Goal: Information Seeking & Learning: Learn about a topic

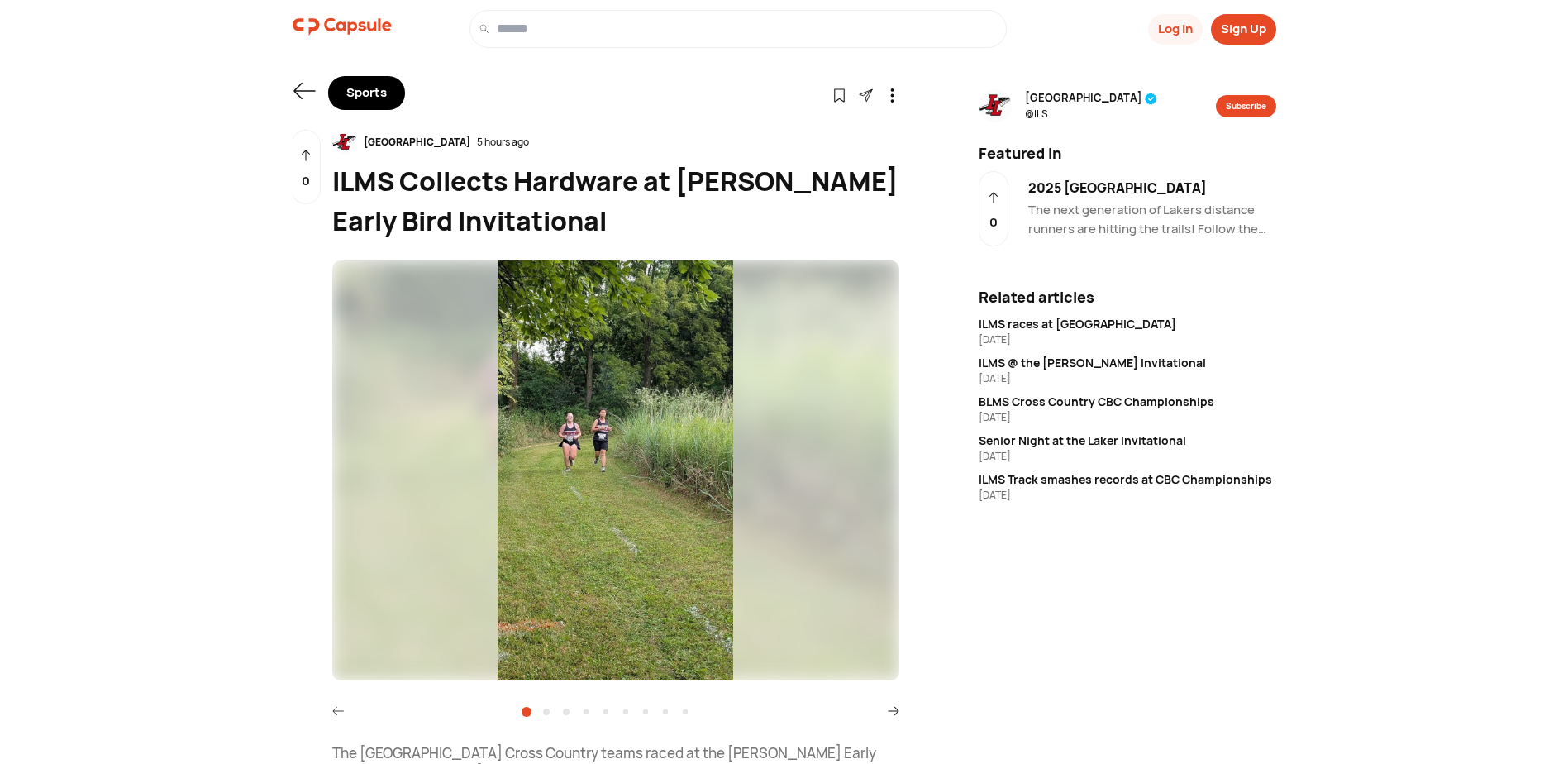
click at [565, 455] on img at bounding box center [616, 470] width 567 height 420
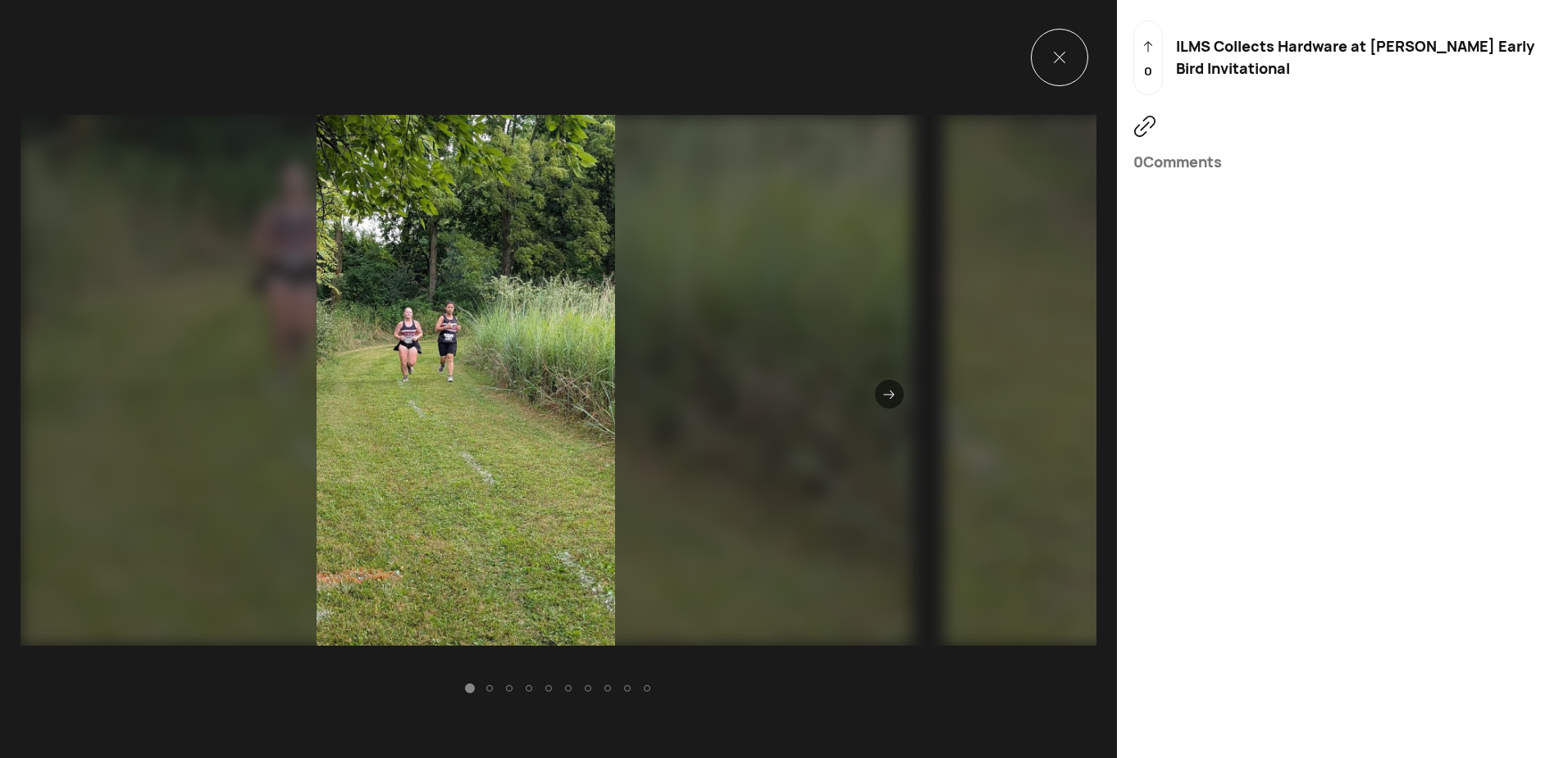
click at [883, 393] on icon at bounding box center [889, 395] width 12 height 12
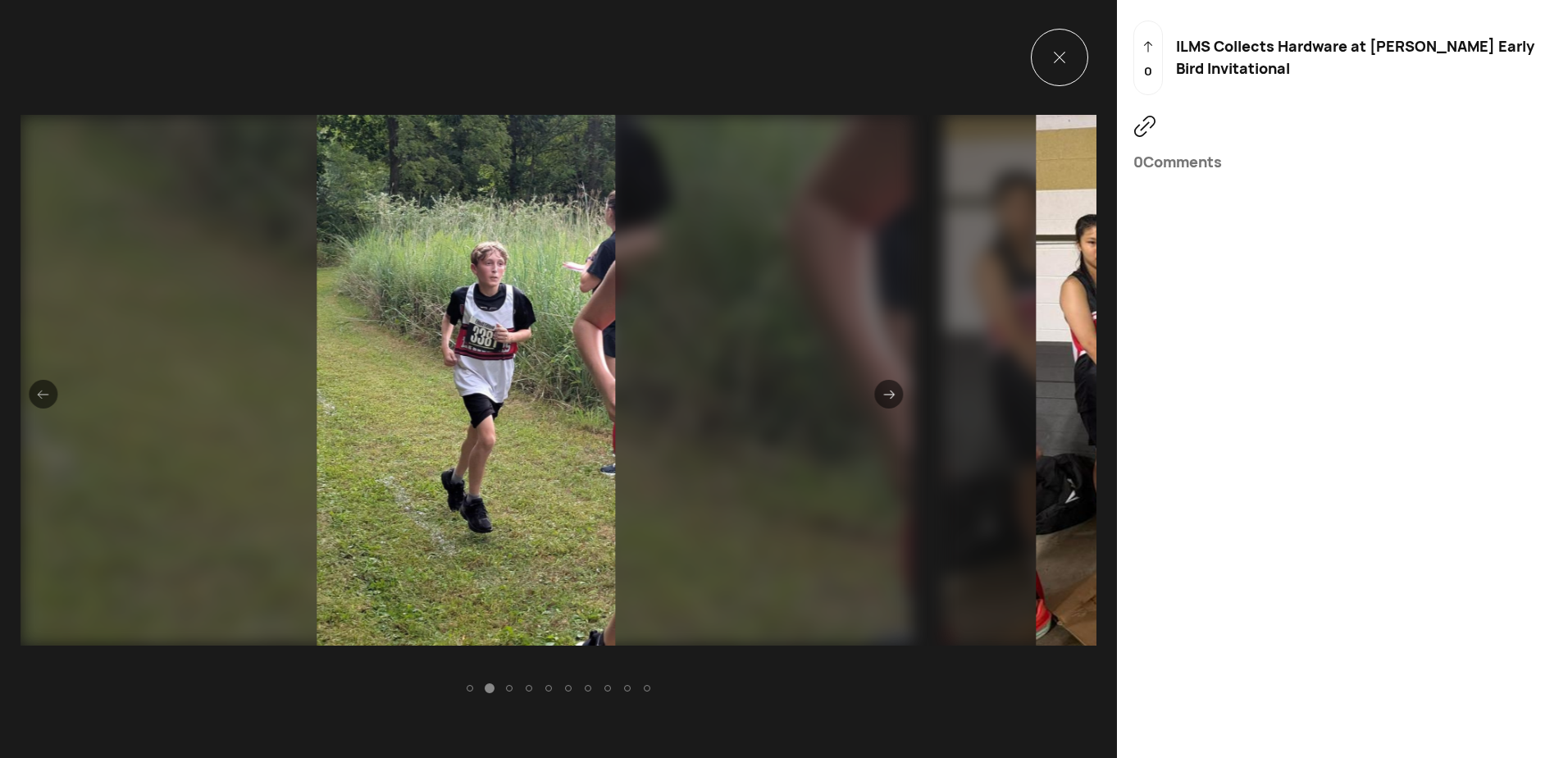
click at [883, 393] on icon at bounding box center [889, 395] width 12 height 12
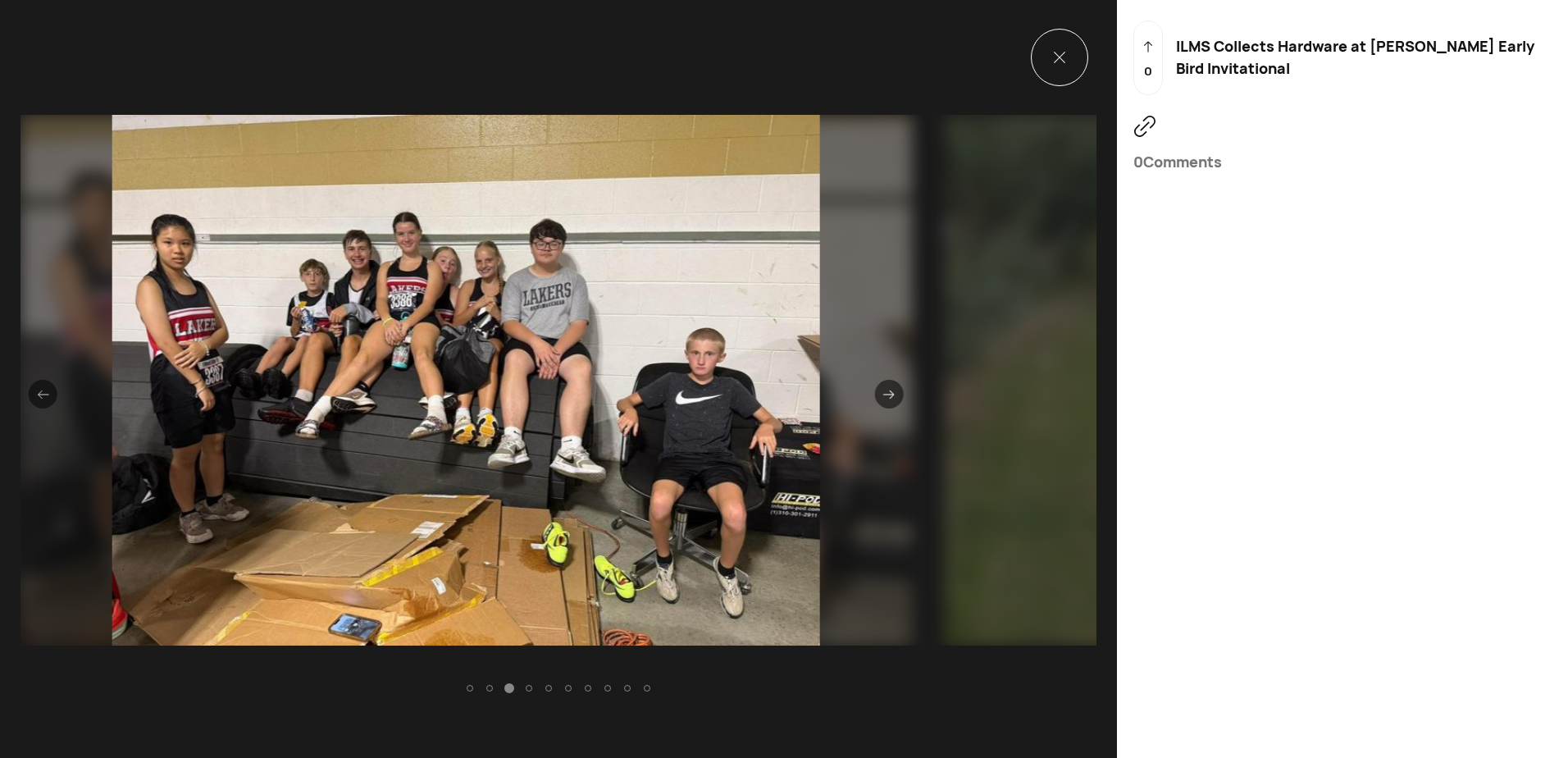
click at [525, 687] on div at bounding box center [529, 688] width 7 height 7
click at [884, 394] on icon at bounding box center [889, 395] width 11 height 8
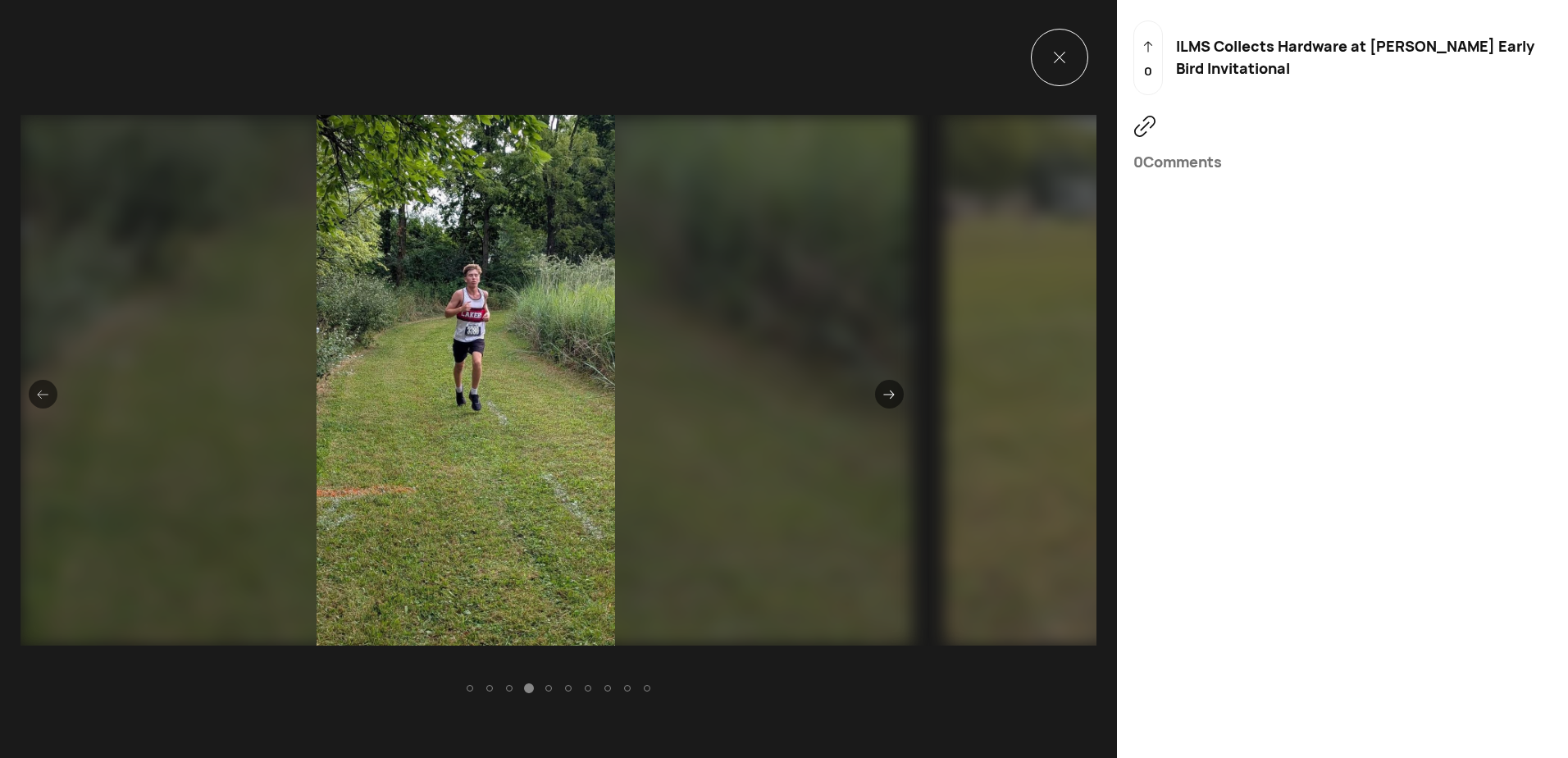
click at [884, 394] on icon at bounding box center [889, 395] width 11 height 8
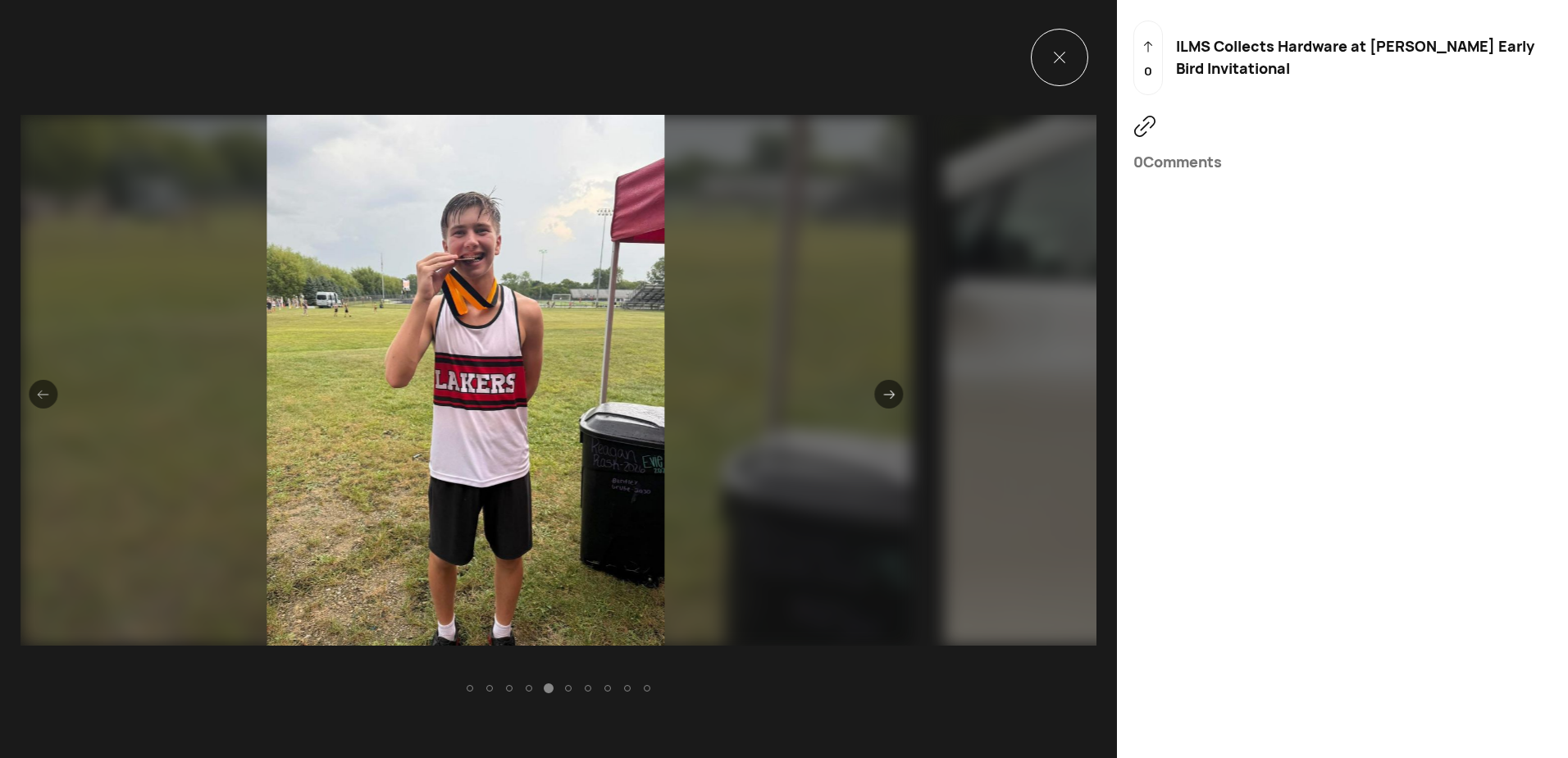
click at [884, 394] on icon at bounding box center [889, 395] width 11 height 8
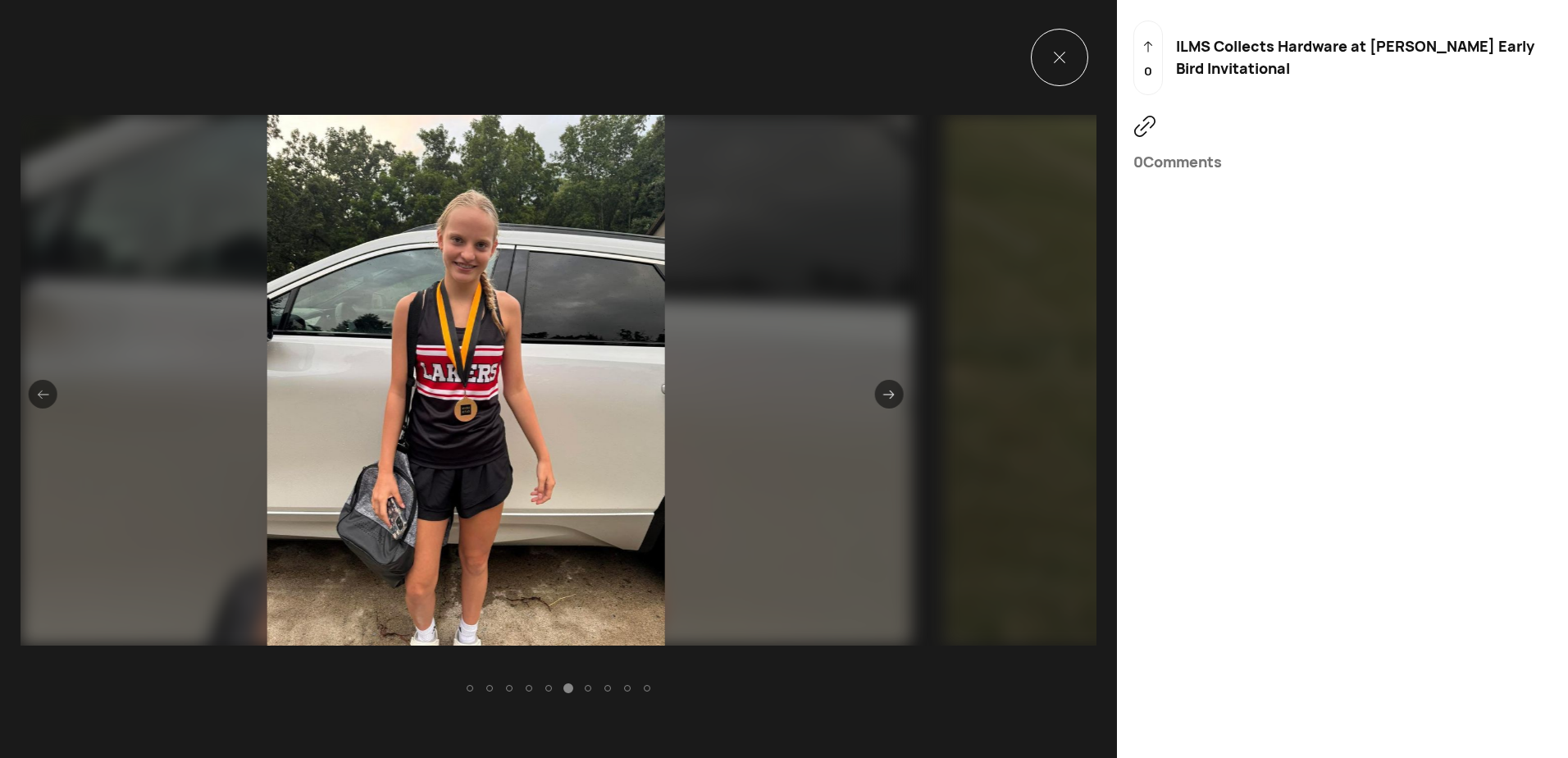
click at [884, 394] on icon at bounding box center [889, 395] width 11 height 8
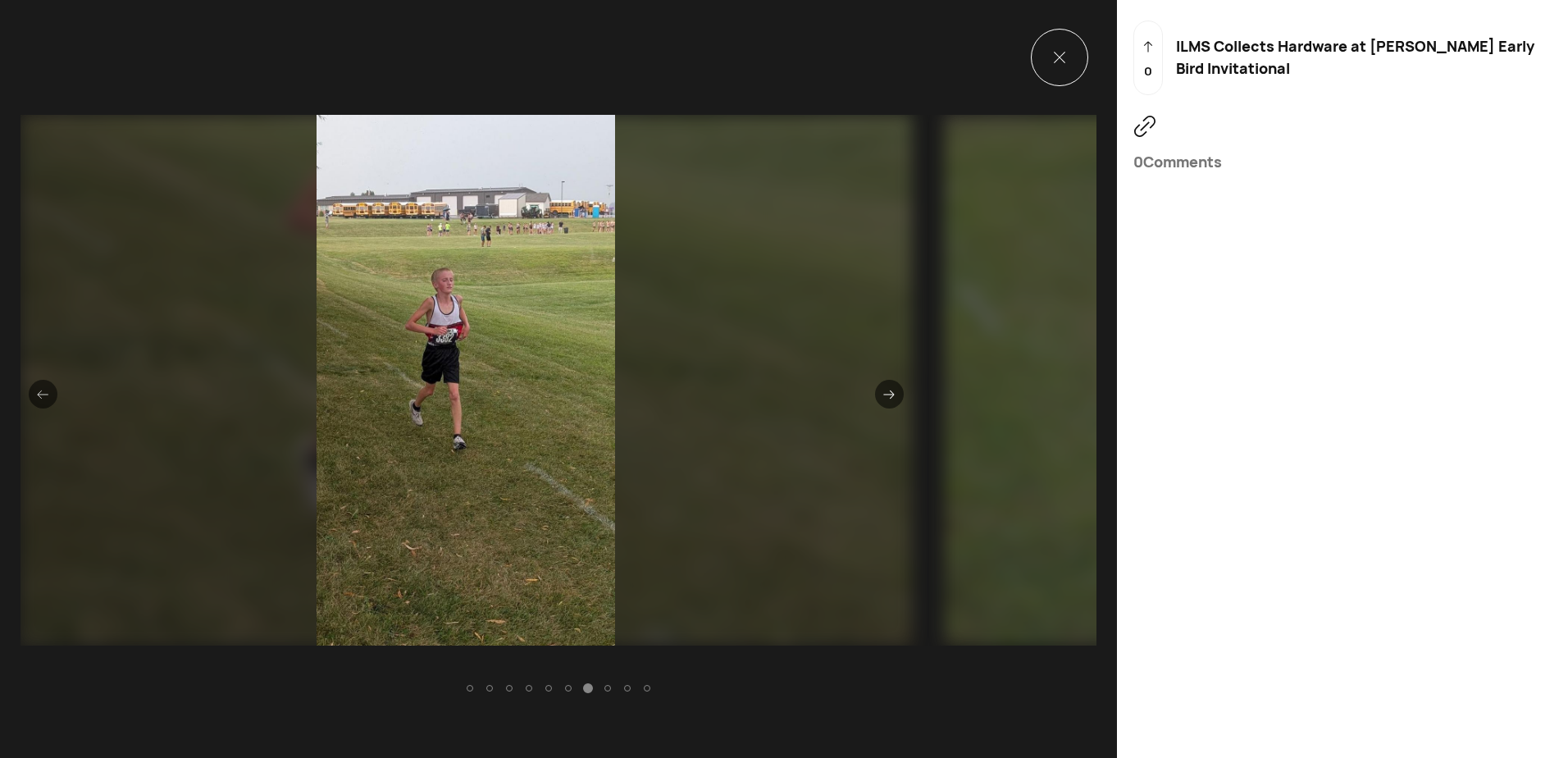
click at [884, 394] on icon at bounding box center [889, 395] width 11 height 8
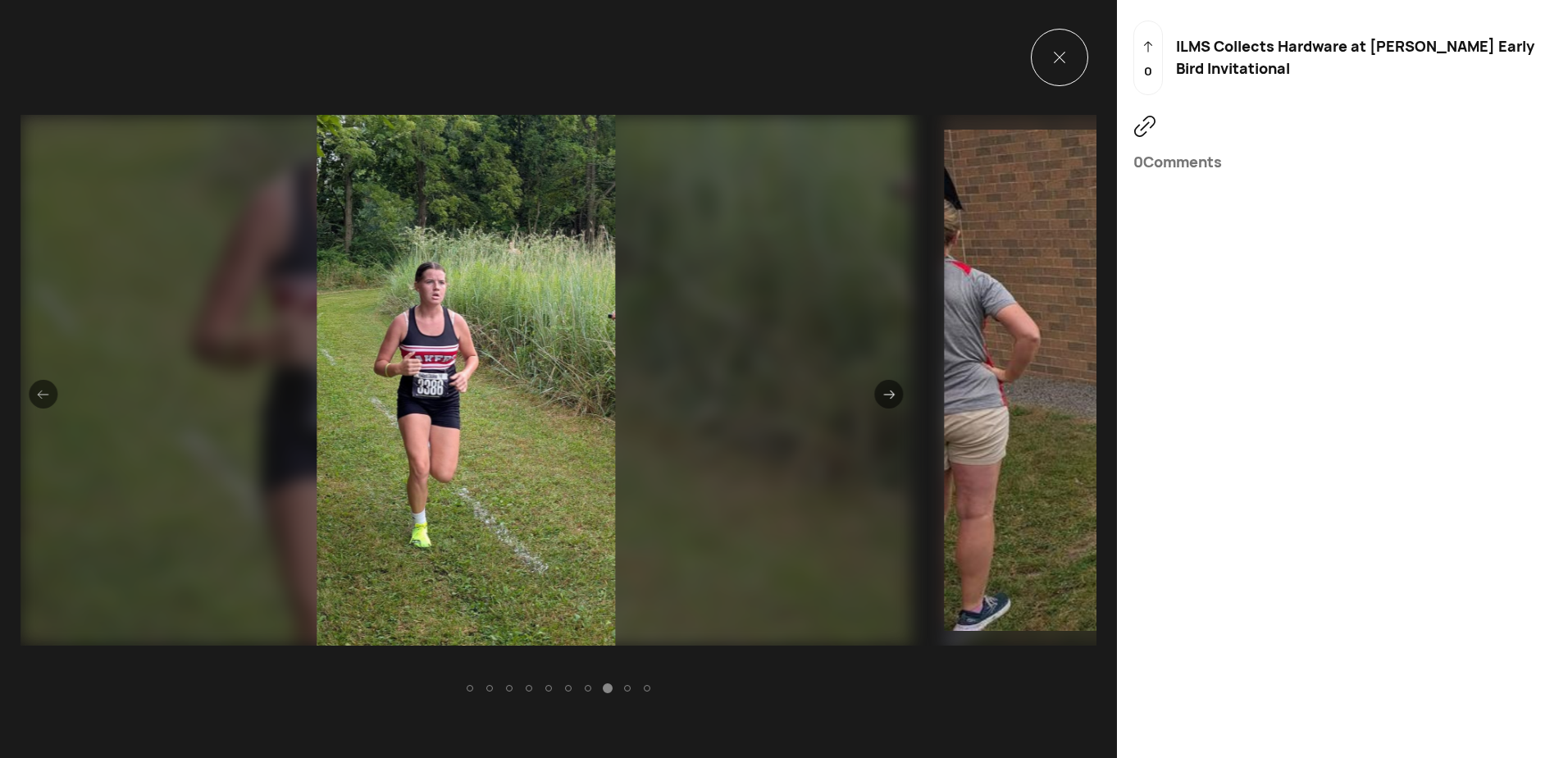
click at [884, 394] on icon at bounding box center [889, 395] width 11 height 8
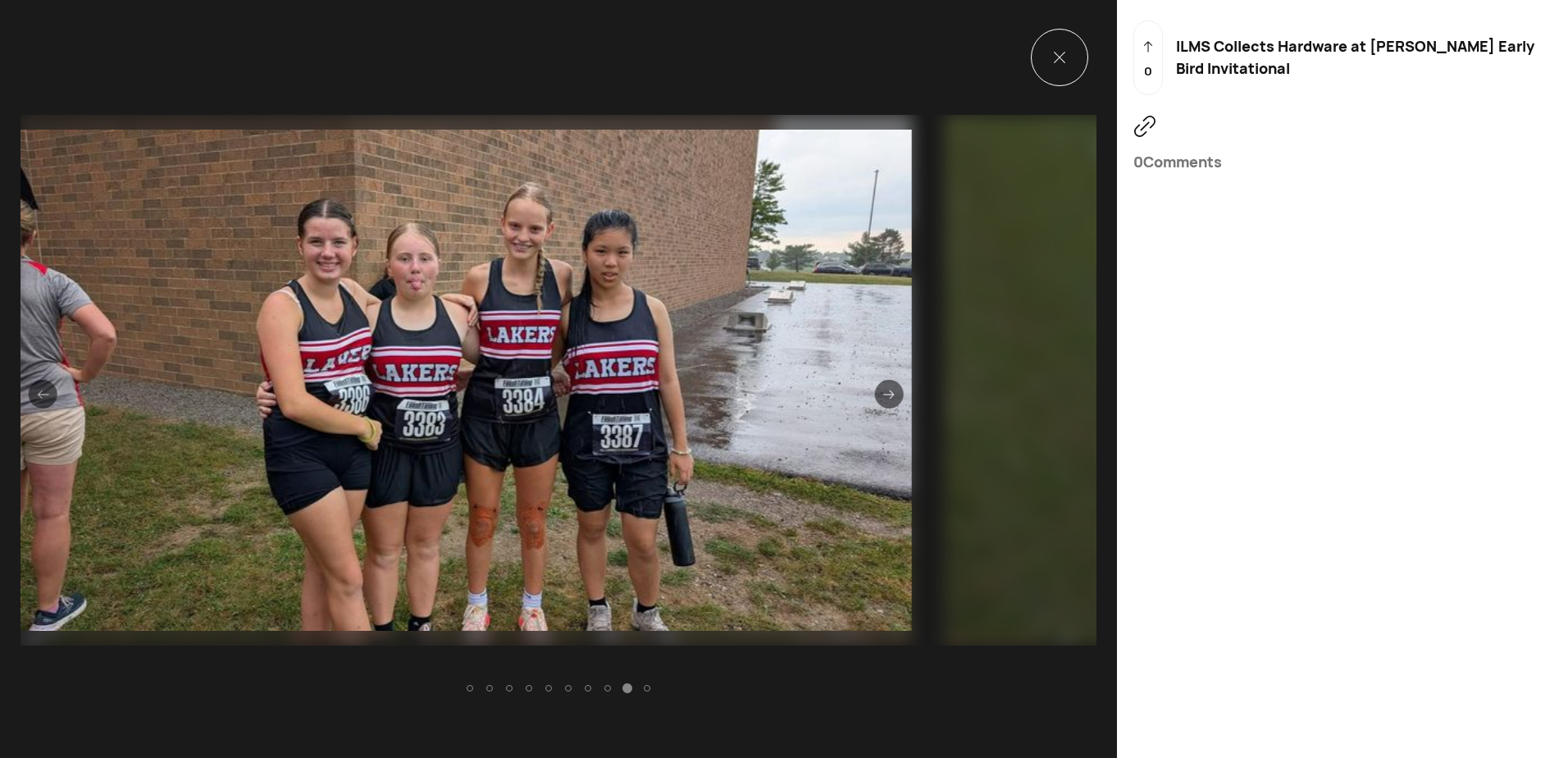
click at [883, 389] on icon at bounding box center [889, 395] width 12 height 12
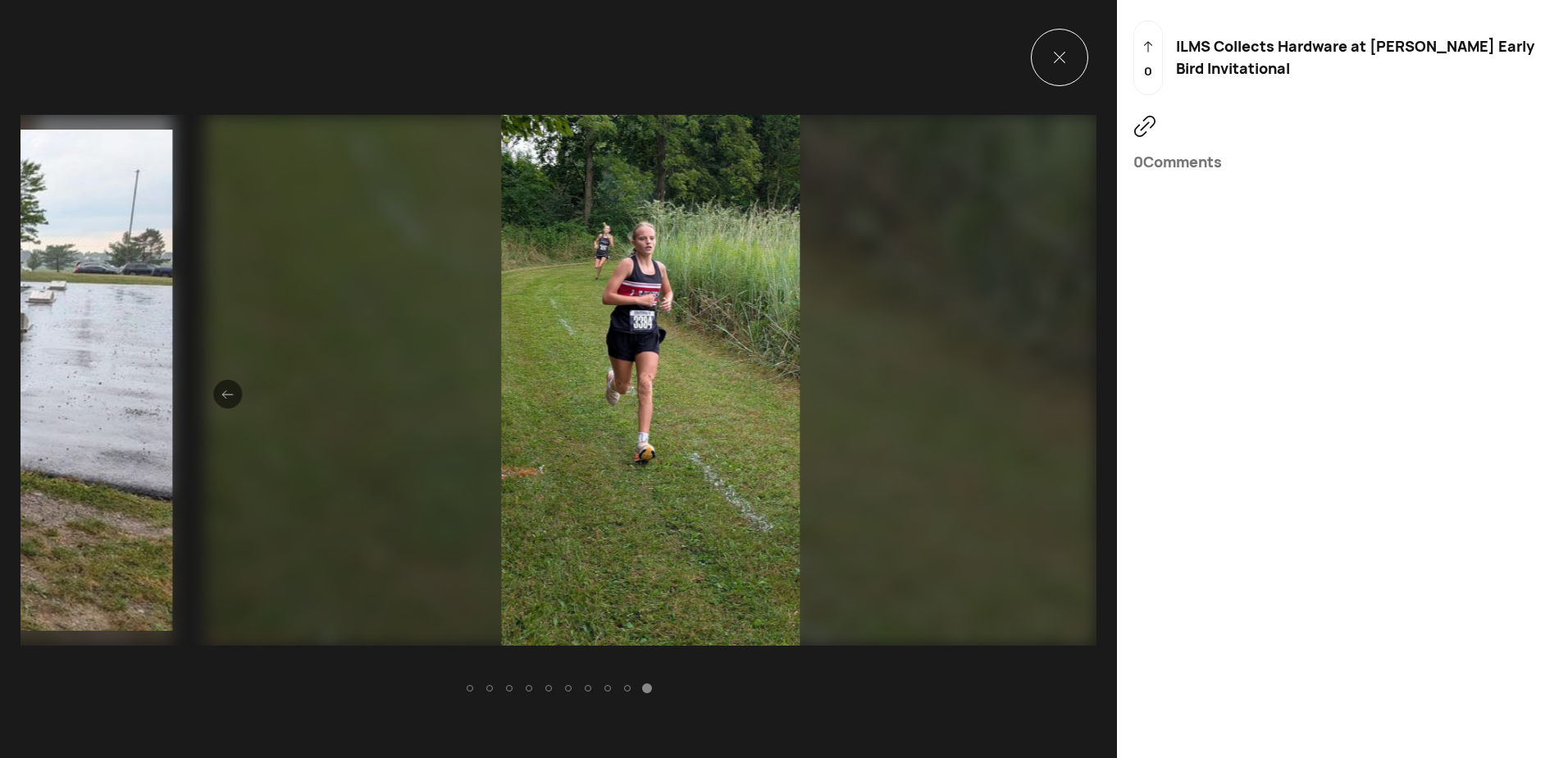
click at [877, 388] on img at bounding box center [651, 380] width 892 height 531
click at [228, 397] on div at bounding box center [228, 394] width 29 height 29
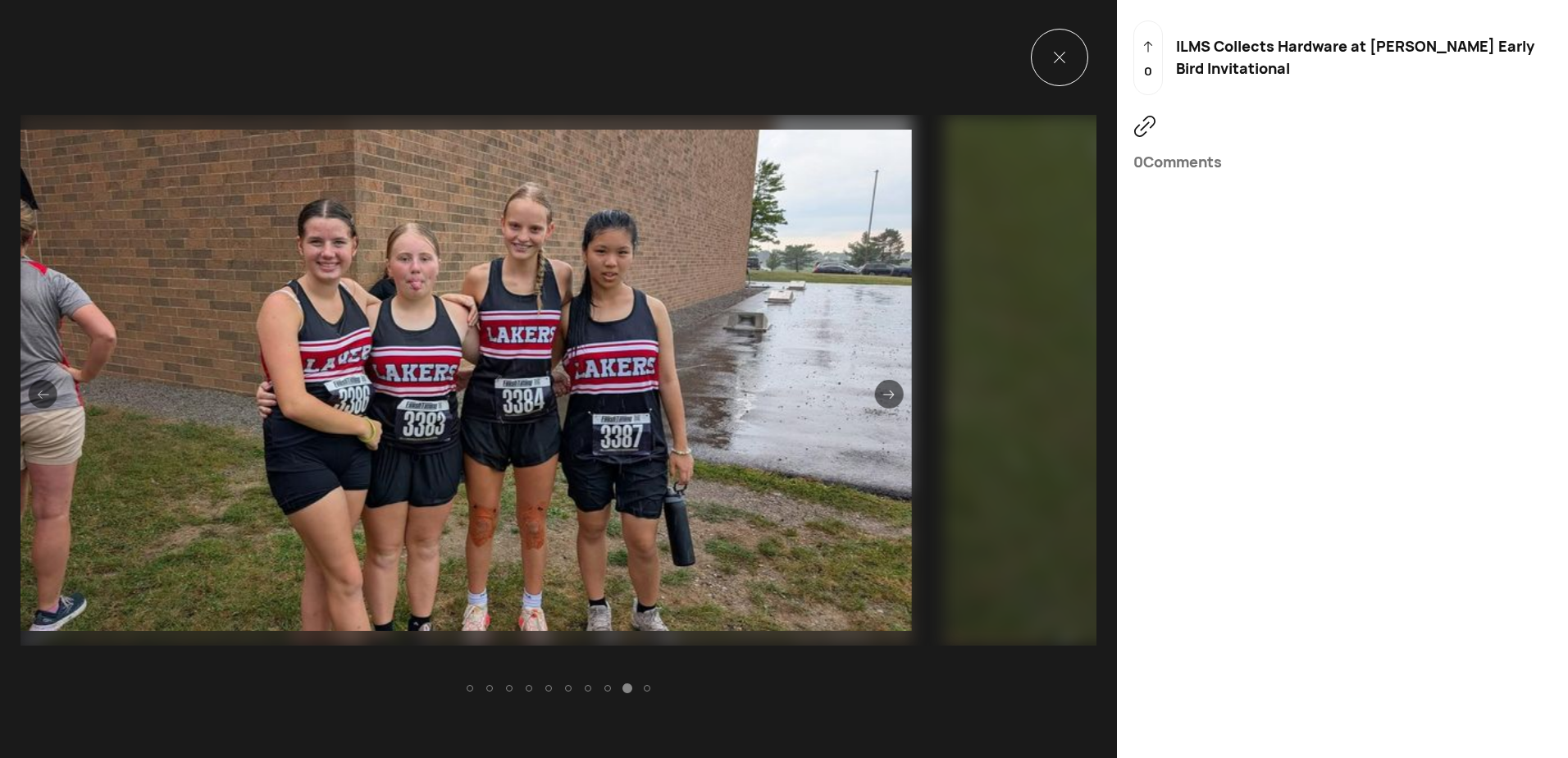
click at [228, 397] on img at bounding box center [466, 380] width 892 height 531
click at [37, 389] on icon at bounding box center [43, 395] width 12 height 12
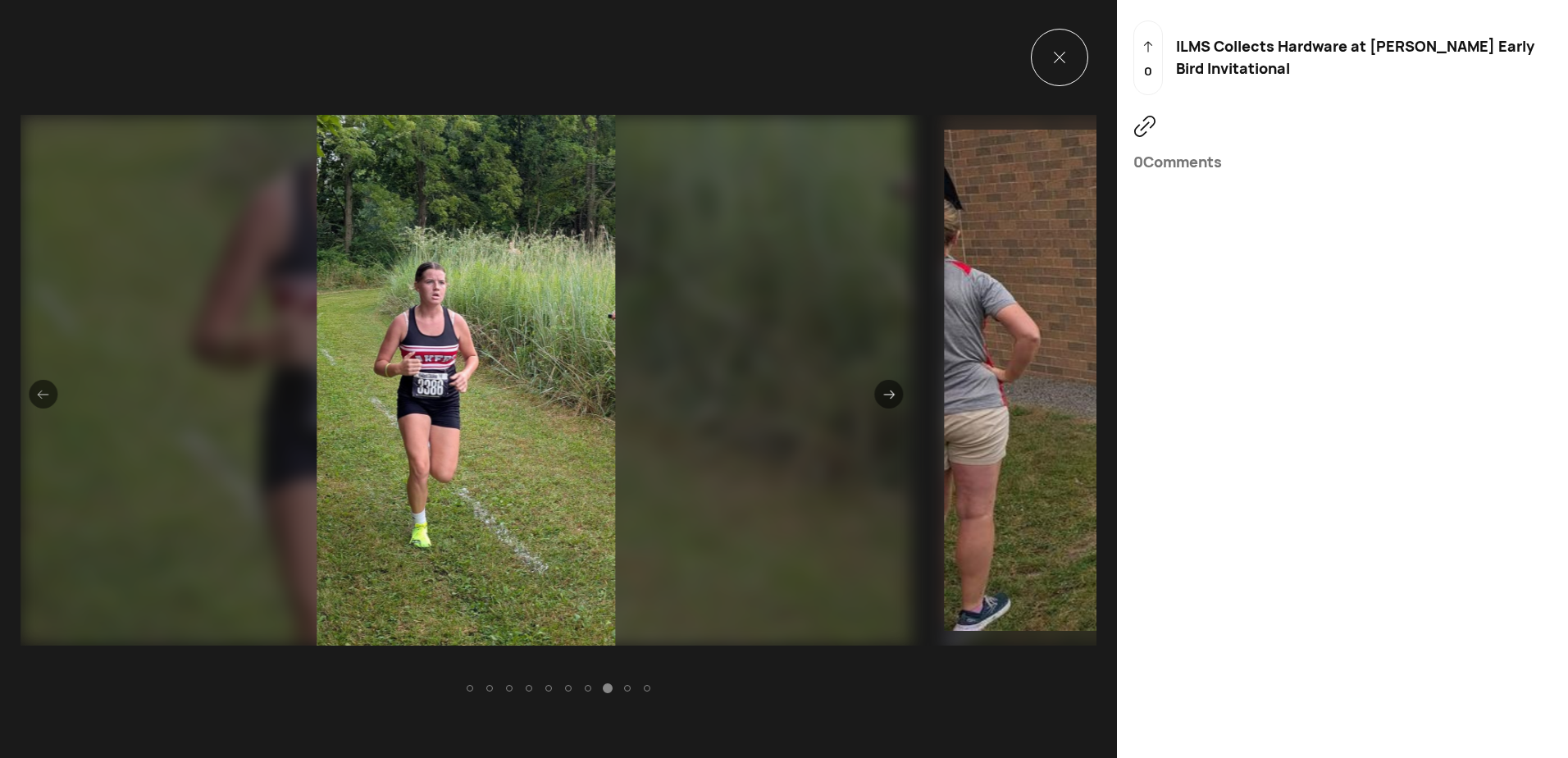
click at [37, 389] on icon at bounding box center [43, 395] width 12 height 12
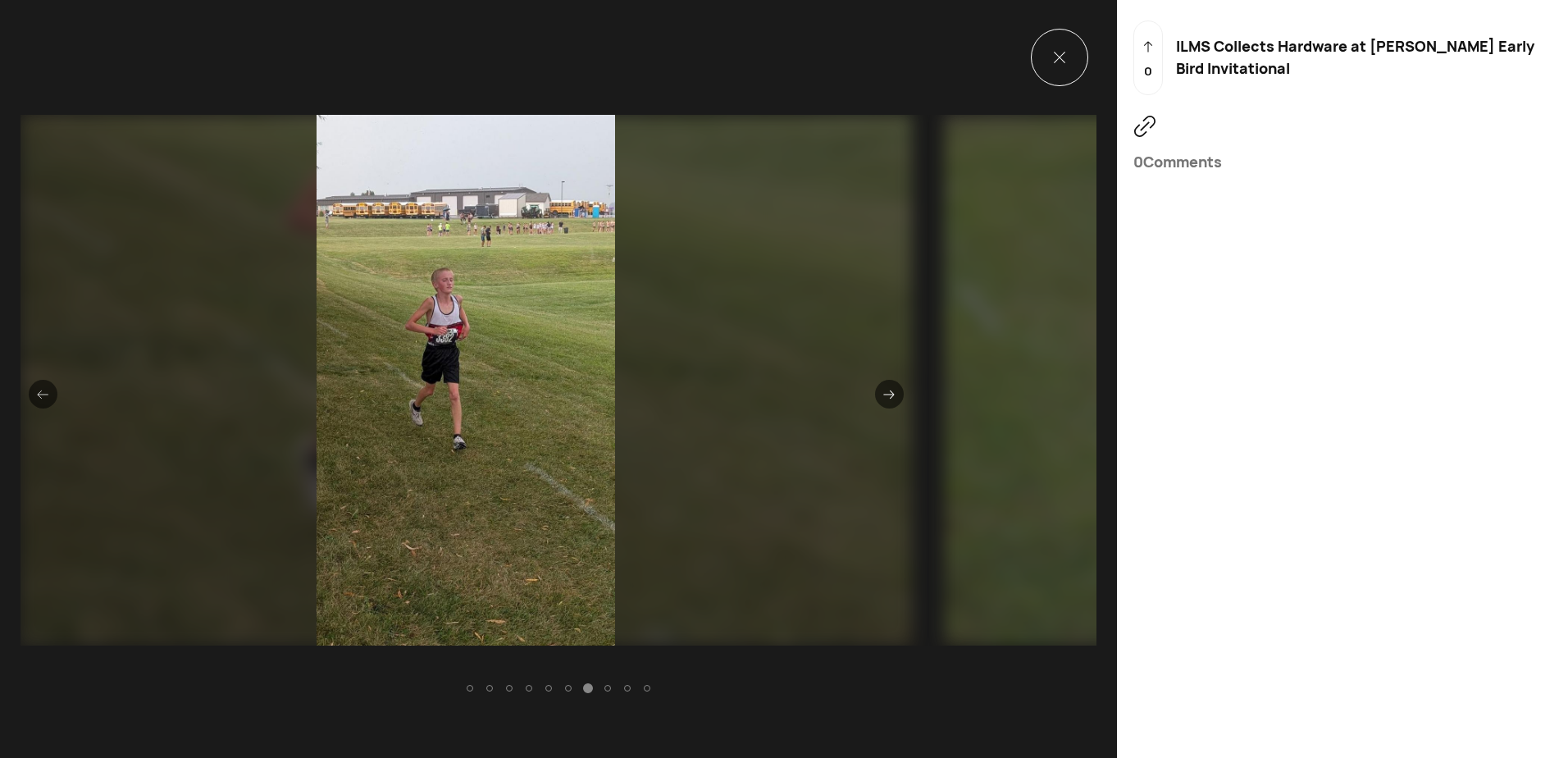
click at [37, 389] on icon at bounding box center [43, 395] width 12 height 12
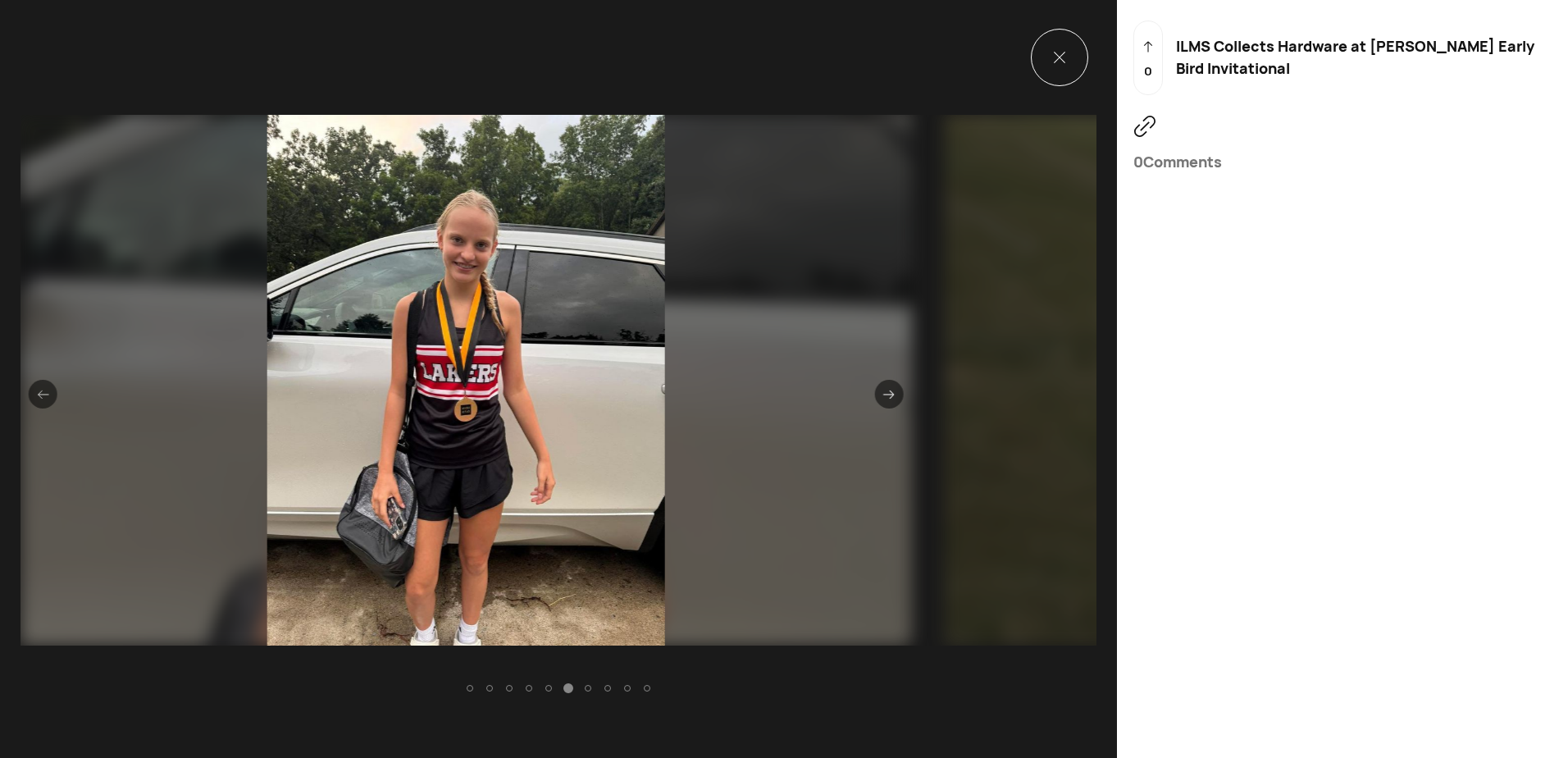
click at [37, 389] on icon at bounding box center [43, 395] width 12 height 12
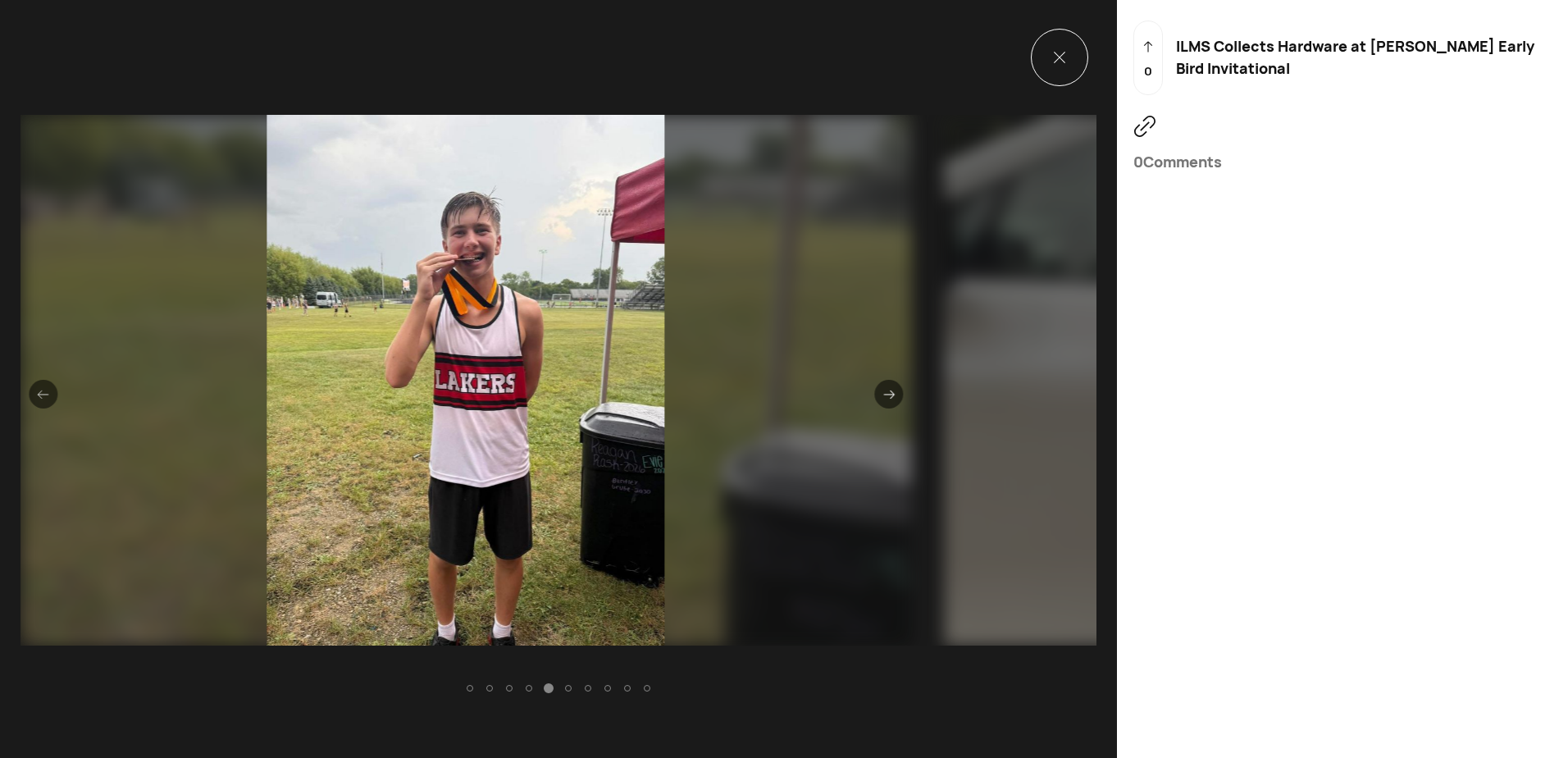
click at [37, 389] on icon at bounding box center [43, 395] width 12 height 12
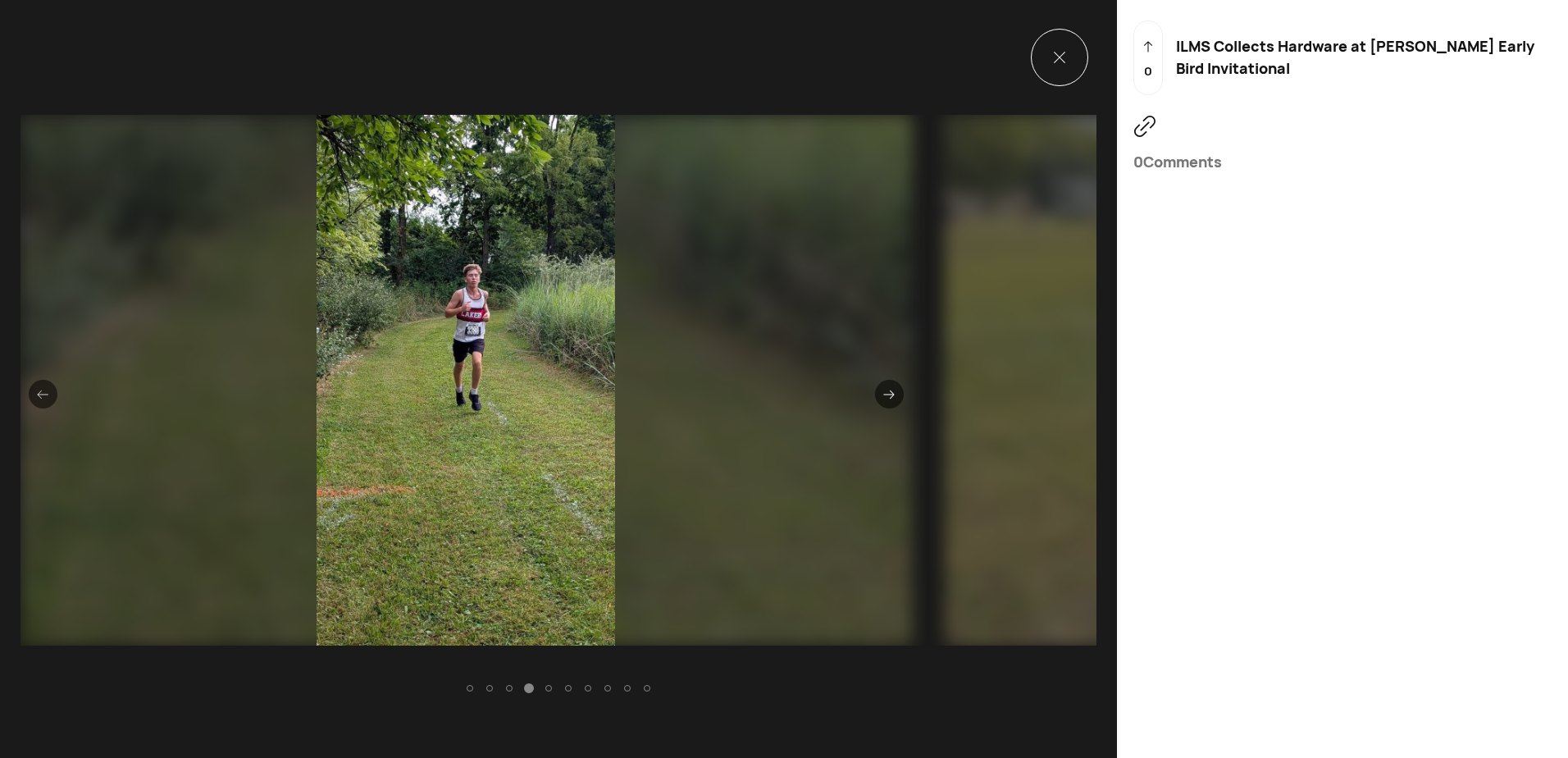
click at [37, 389] on icon at bounding box center [43, 395] width 12 height 12
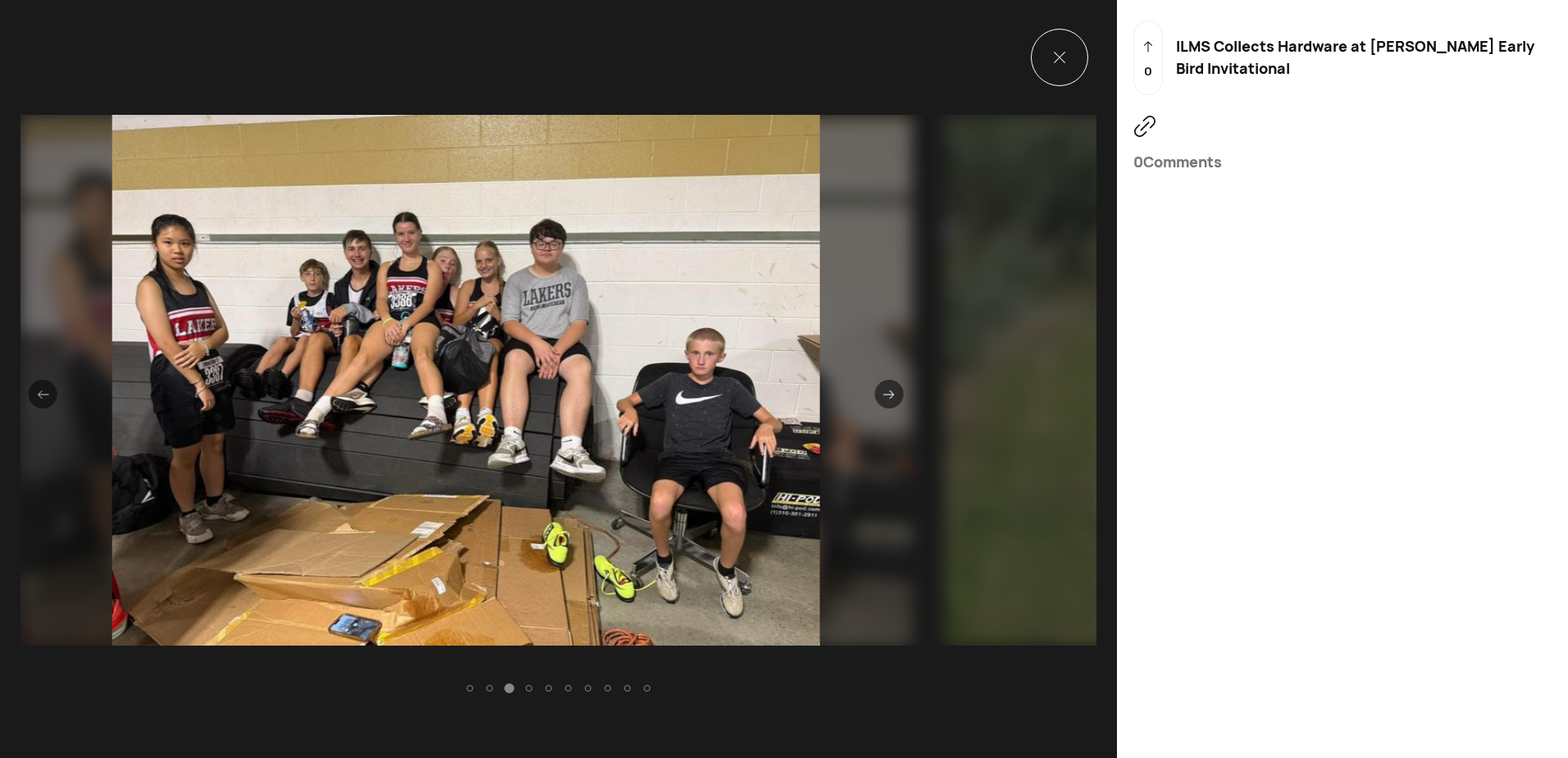
click at [1054, 54] on icon at bounding box center [1059, 58] width 12 height 12
